Goal: Find contact information: Find contact information

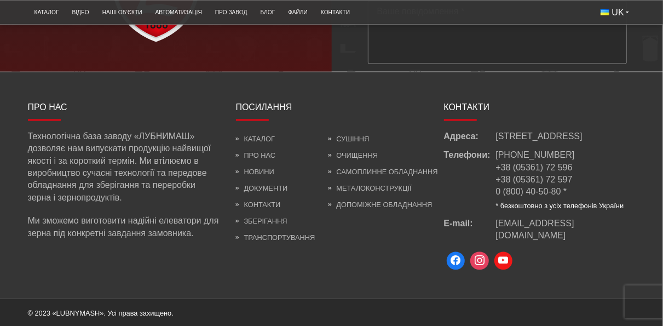
scroll to position [3004, 0]
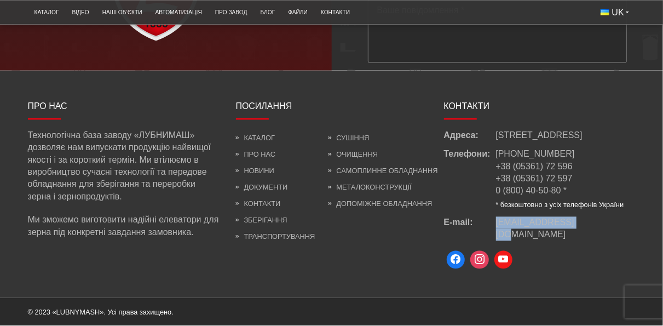
drag, startPoint x: 594, startPoint y: 238, endPoint x: 513, endPoint y: 236, distance: 81.1
click at [492, 236] on div "E-mail: [EMAIL_ADDRESS][DOMAIN_NAME]" at bounding box center [540, 229] width 192 height 25
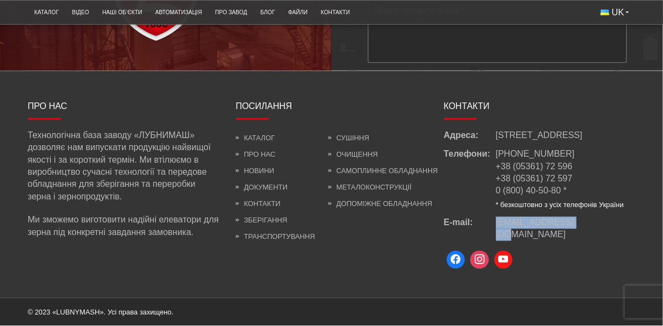
copy div "[EMAIL_ADDRESS][DOMAIN_NAME]"
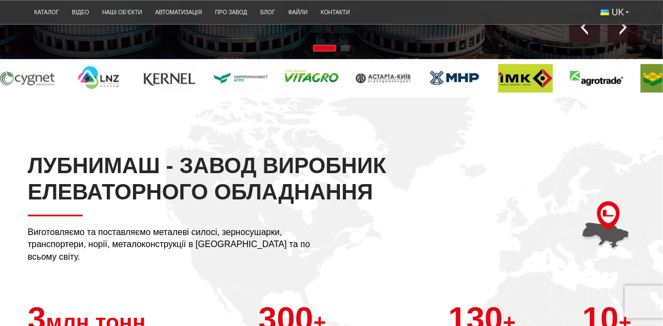
scroll to position [101, 0]
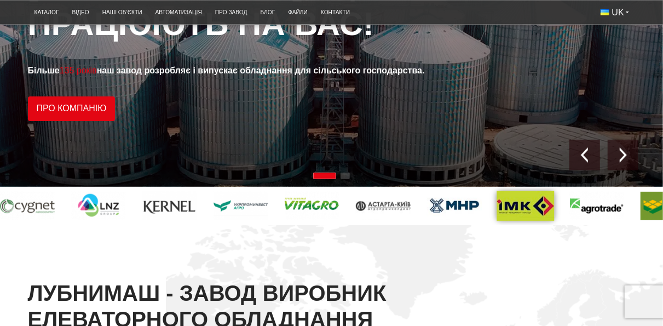
click at [494, 209] on img at bounding box center [523, 206] width 58 height 30
click at [494, 207] on img at bounding box center [523, 206] width 58 height 30
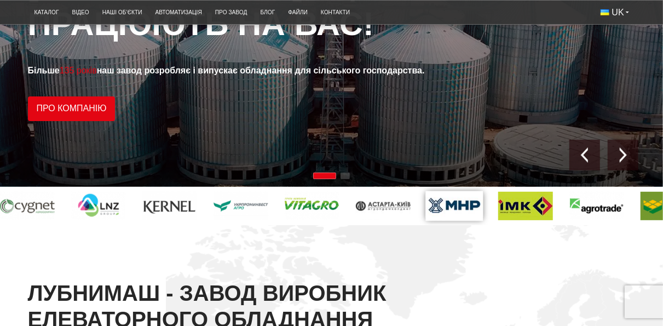
click at [421, 208] on img at bounding box center [450, 206] width 58 height 30
click at [409, 208] on img at bounding box center [438, 206] width 58 height 30
click at [217, 221] on div at bounding box center [376, 206] width 767 height 38
drag, startPoint x: 273, startPoint y: 211, endPoint x: 307, endPoint y: 208, distance: 33.5
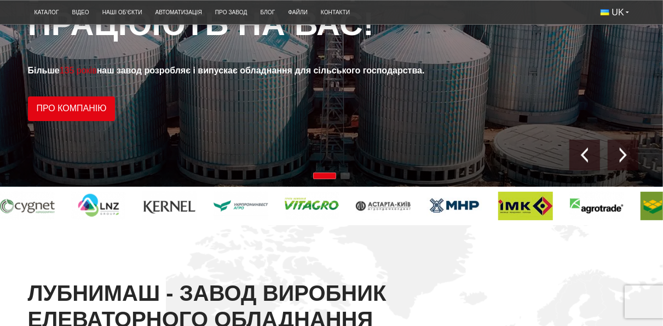
drag, startPoint x: 414, startPoint y: 203, endPoint x: 347, endPoint y: 195, distance: 66.7
drag, startPoint x: 324, startPoint y: 201, endPoint x: 312, endPoint y: 204, distance: 11.8
